Goal: Find specific page/section: Find specific page/section

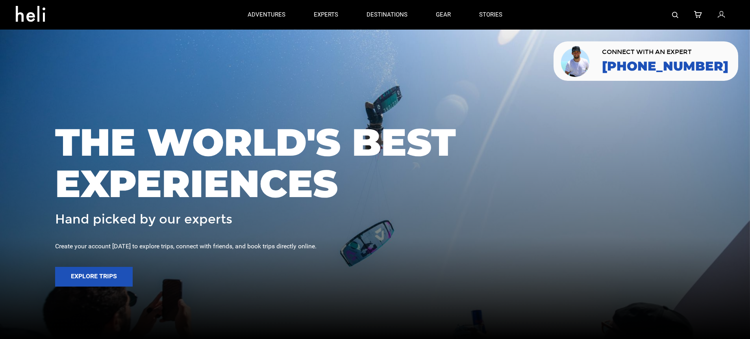
click at [671, 14] on div at bounding box center [626, 15] width 218 height 30
click at [673, 15] on img at bounding box center [675, 15] width 6 height 6
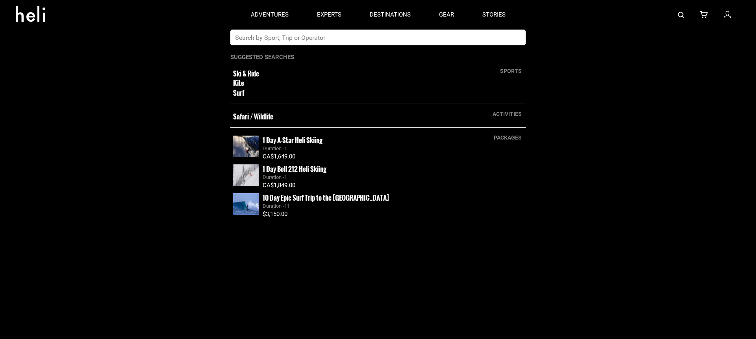
click at [415, 39] on input "text" at bounding box center [369, 38] width 279 height 16
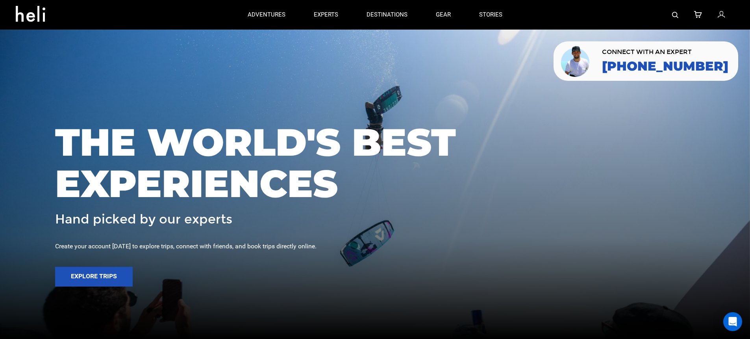
click at [675, 14] on img at bounding box center [675, 15] width 6 height 6
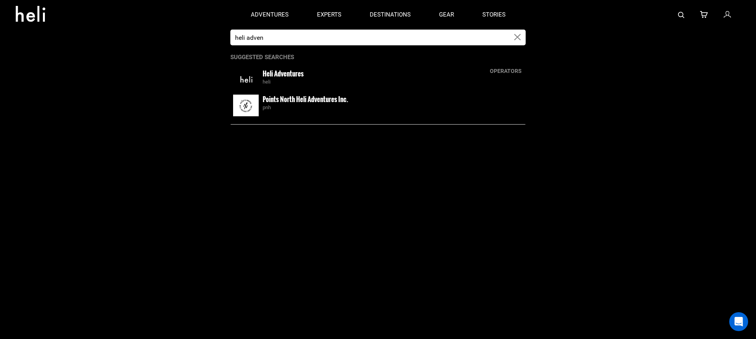
type input "heli adven"
click at [322, 80] on div "heli" at bounding box center [393, 81] width 260 height 7
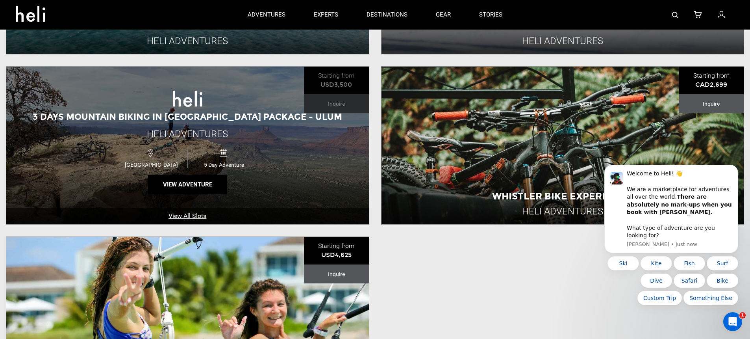
scroll to position [385, 0]
